Goal: Navigation & Orientation: Find specific page/section

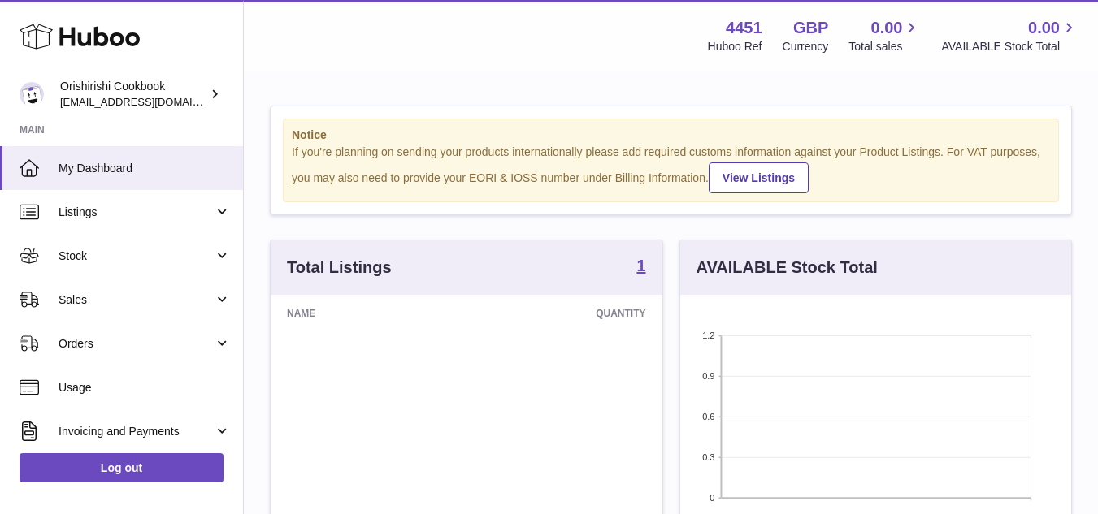
scroll to position [254, 391]
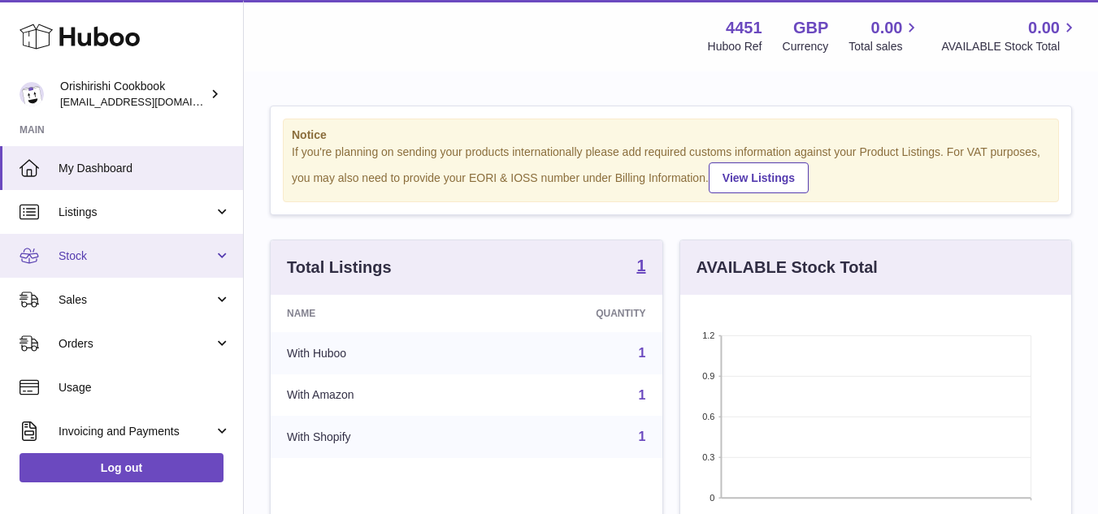
click at [215, 245] on link "Stock" at bounding box center [121, 256] width 243 height 44
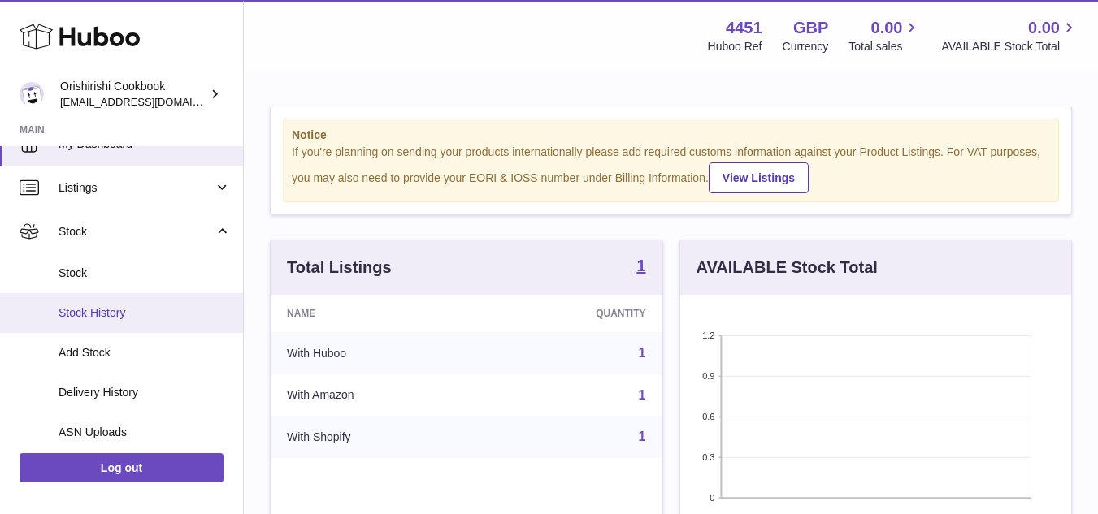
scroll to position [25, 0]
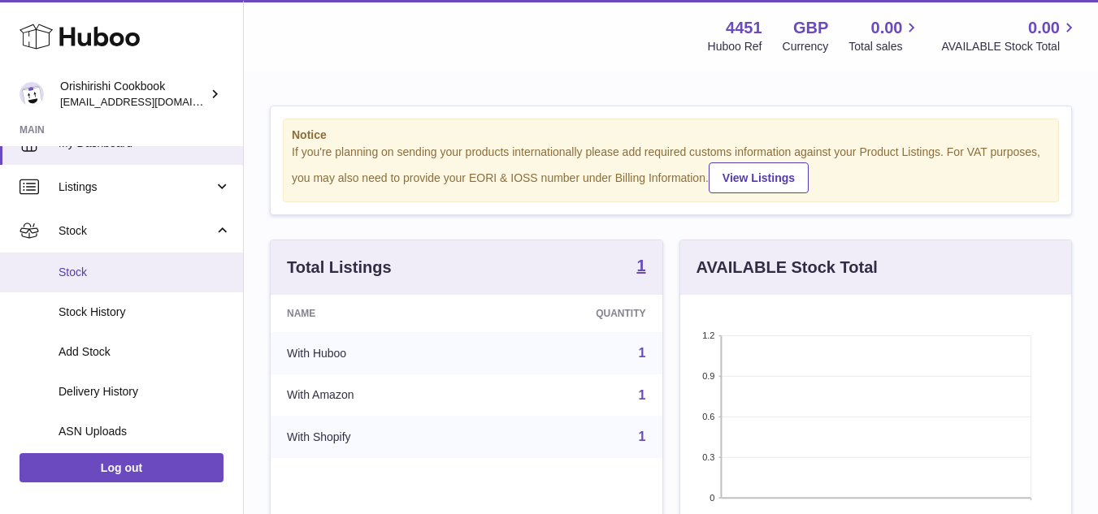
click at [111, 268] on span "Stock" at bounding box center [145, 272] width 172 height 15
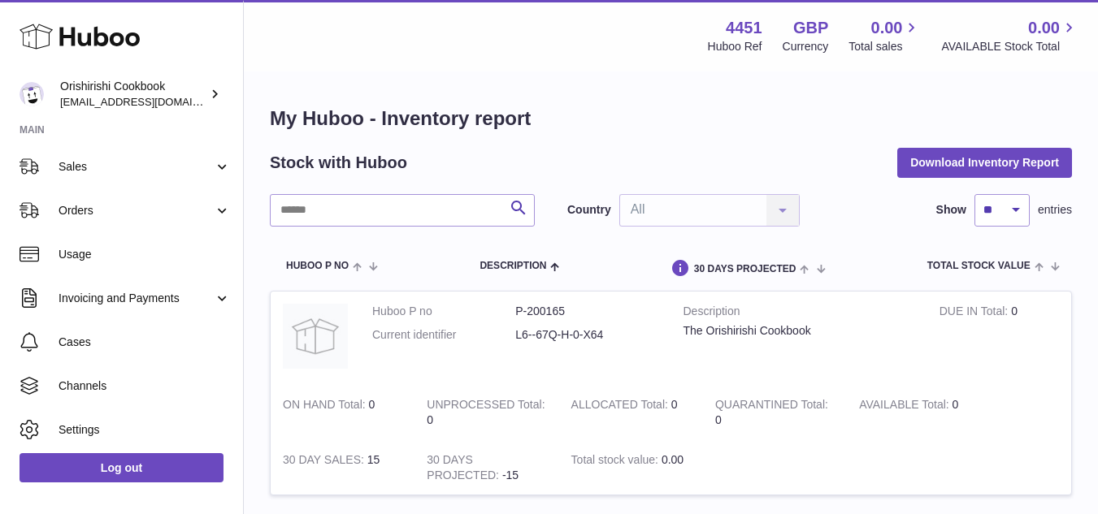
scroll to position [376, 0]
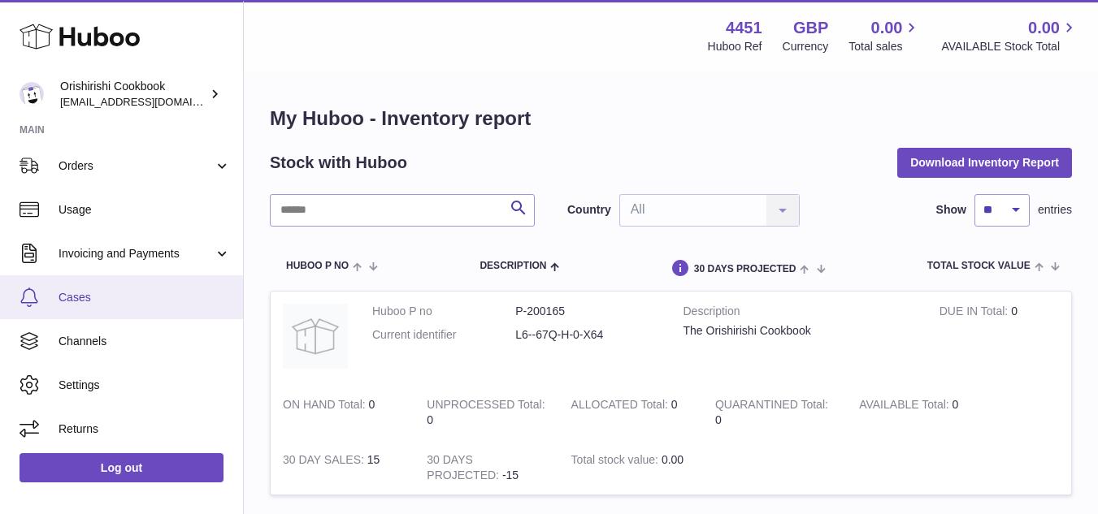
click at [82, 292] on span "Cases" at bounding box center [145, 297] width 172 height 15
